Goal: Task Accomplishment & Management: Manage account settings

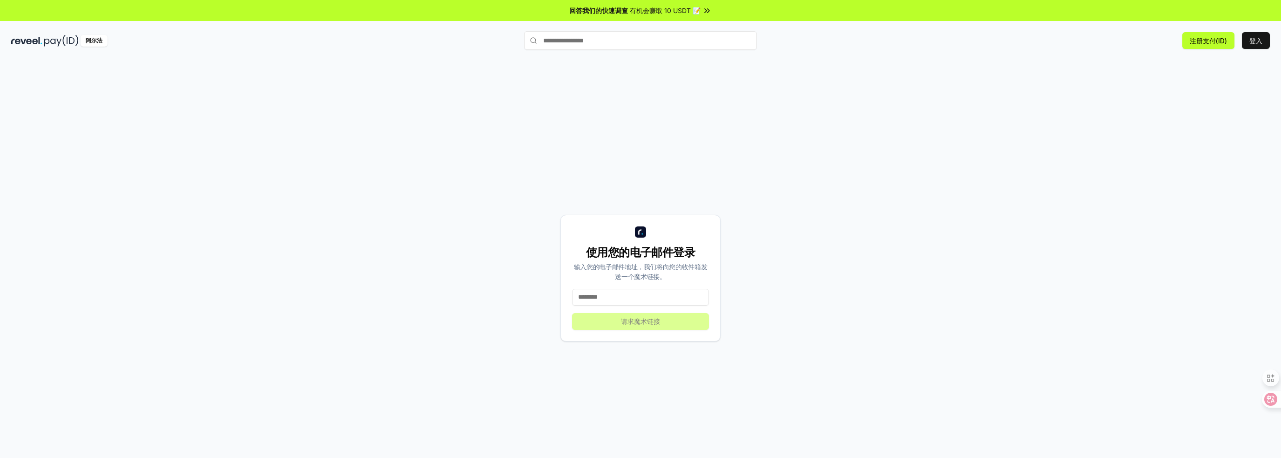
click at [600, 298] on input at bounding box center [640, 297] width 137 height 17
click at [607, 43] on input "text" at bounding box center [640, 40] width 233 height 19
click at [601, 297] on input at bounding box center [640, 297] width 137 height 17
type input "**********"
click at [626, 320] on font "请求魔术链接" at bounding box center [640, 321] width 39 height 8
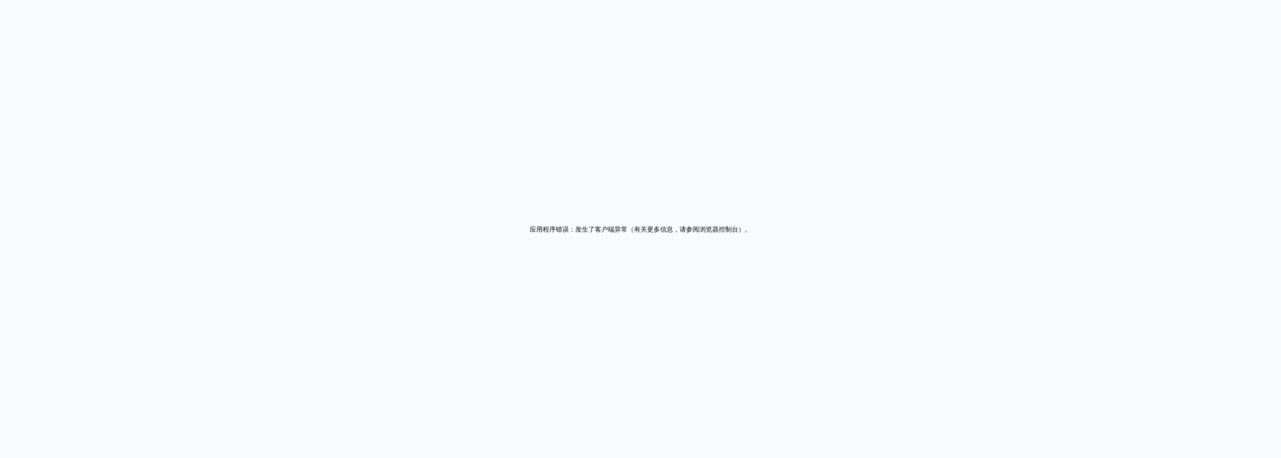
click at [350, 85] on div "应用程序错误：发生了客户端异常（有关更多信息，请参阅浏览器控制台） 。" at bounding box center [640, 229] width 1281 height 458
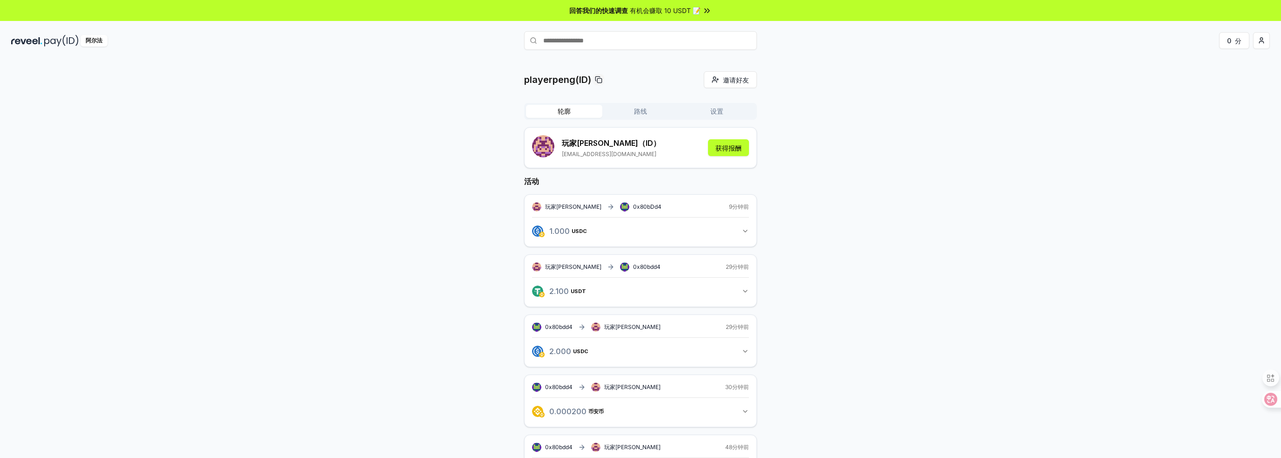
click at [720, 113] on font "设置" at bounding box center [716, 111] width 13 height 8
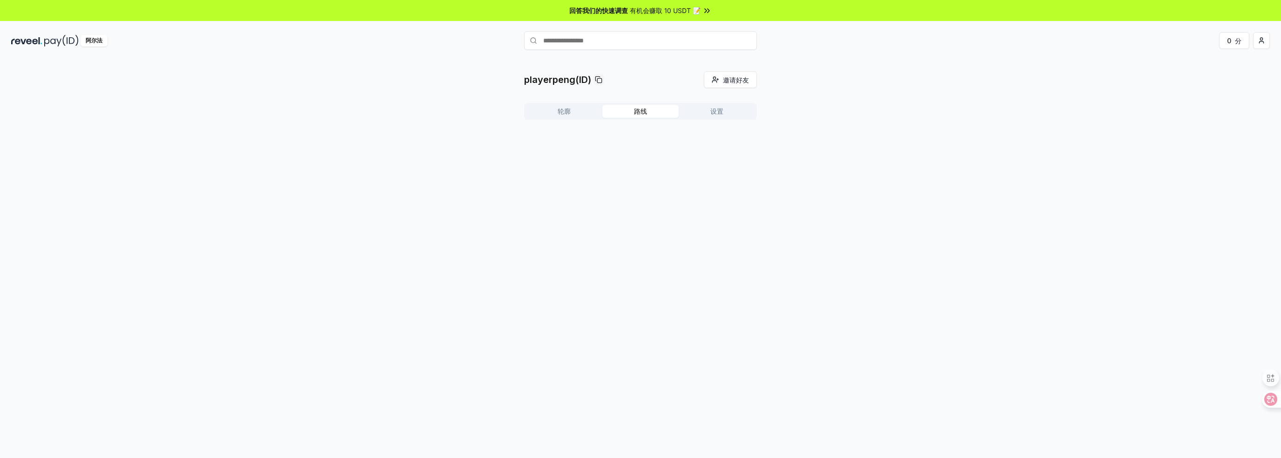
click at [648, 108] on button "路线" at bounding box center [640, 111] width 76 height 13
click at [639, 175] on icon at bounding box center [640, 173] width 11 height 11
click at [740, 135] on font "创建路线" at bounding box center [736, 136] width 26 height 8
click at [570, 108] on button "轮廓" at bounding box center [564, 111] width 76 height 13
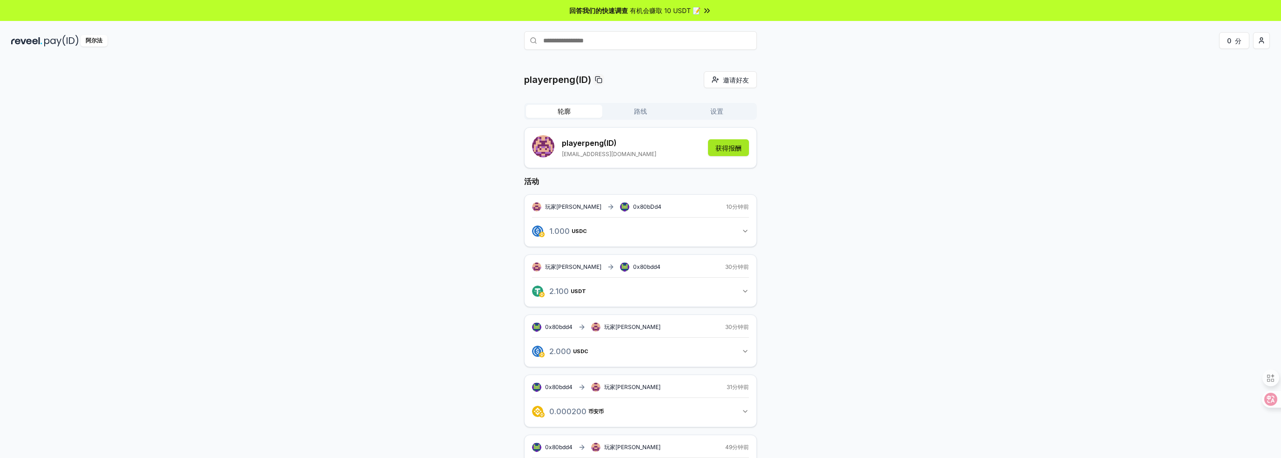
click at [726, 149] on font "获得报酬" at bounding box center [728, 148] width 26 height 8
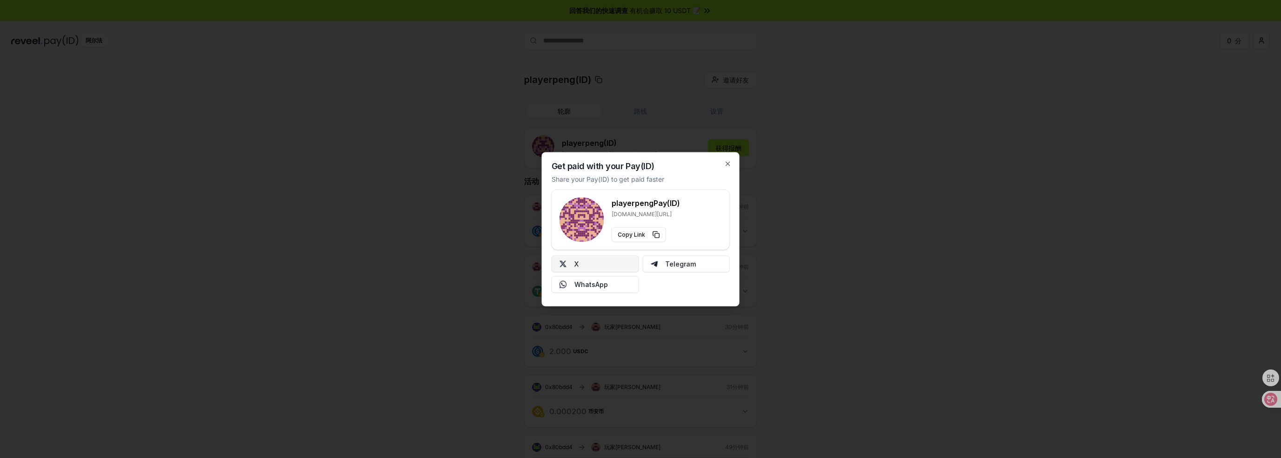
click at [596, 263] on button "X" at bounding box center [596, 263] width 88 height 17
click at [724, 162] on icon "button" at bounding box center [727, 163] width 7 height 7
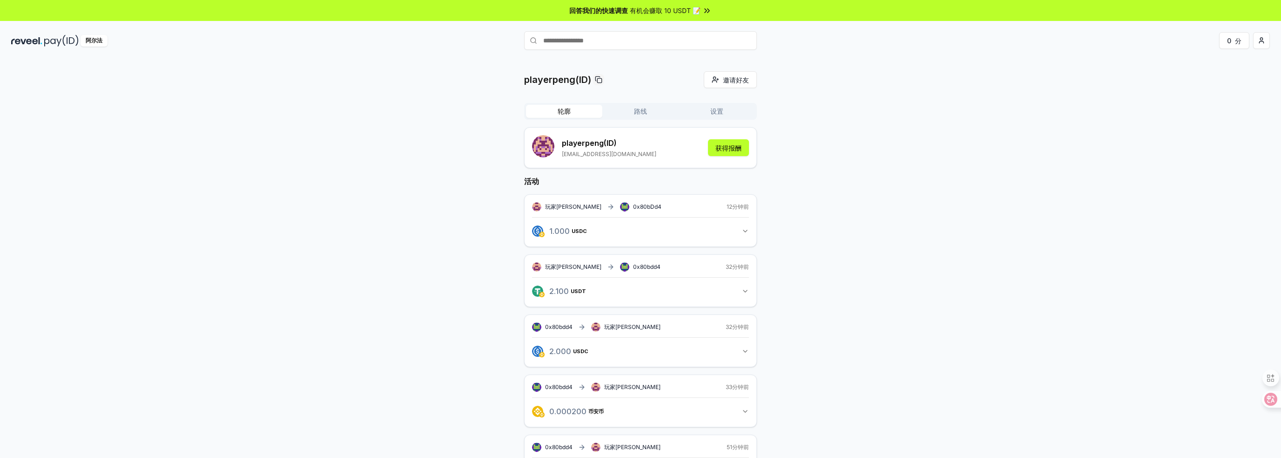
click at [586, 42] on input "text" at bounding box center [640, 40] width 233 height 19
click at [588, 41] on input "text" at bounding box center [640, 40] width 233 height 19
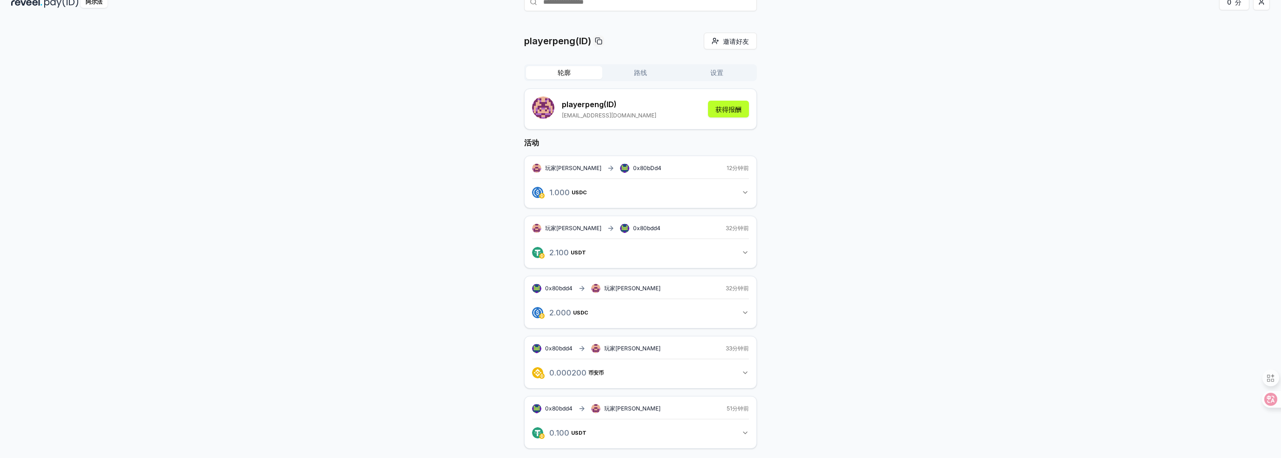
scroll to position [42, 0]
